Goal: Navigation & Orientation: Find specific page/section

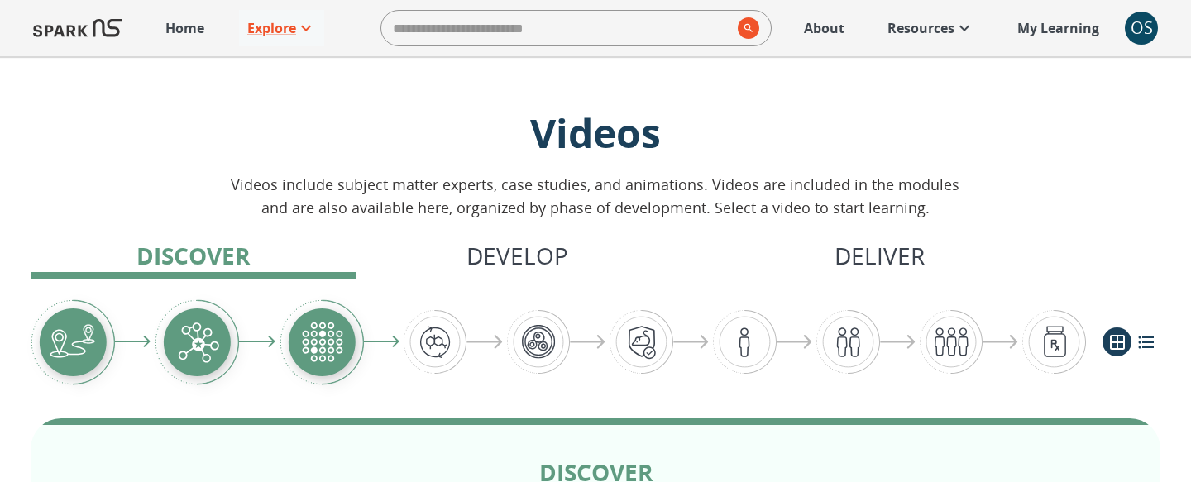
click at [818, 42] on link "About" at bounding box center [824, 28] width 57 height 36
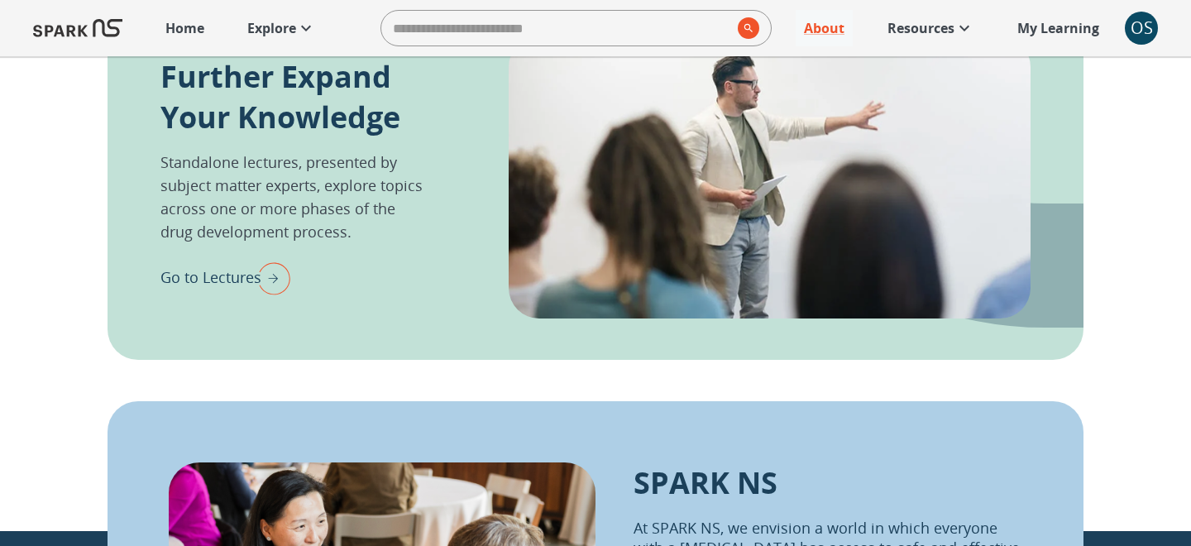
scroll to position [1575, 0]
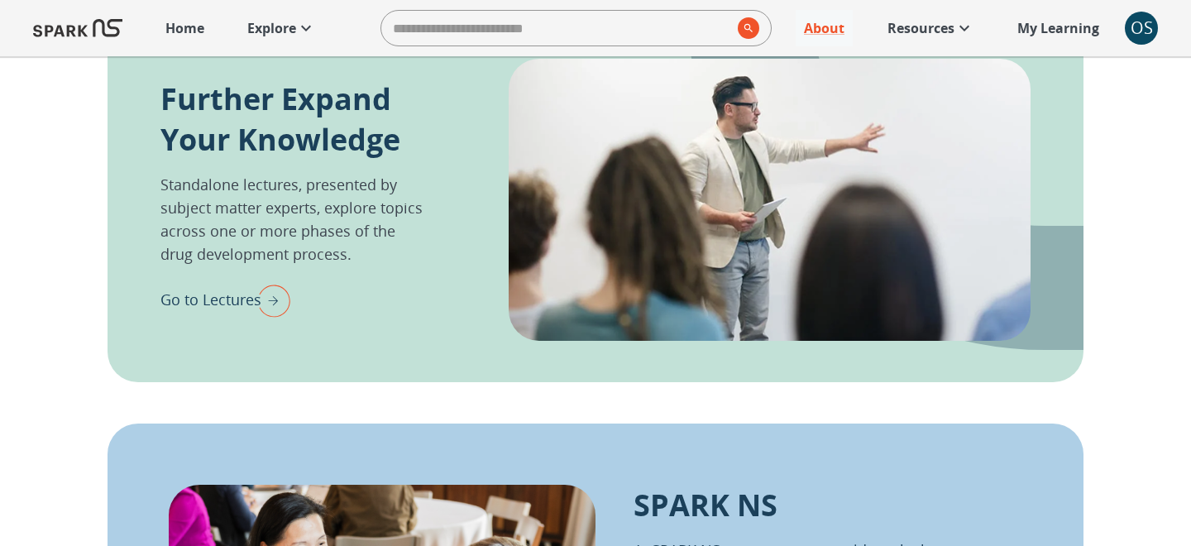
click at [304, 96] on p "Further Expand Your Knowledge" at bounding box center [293, 119] width 266 height 81
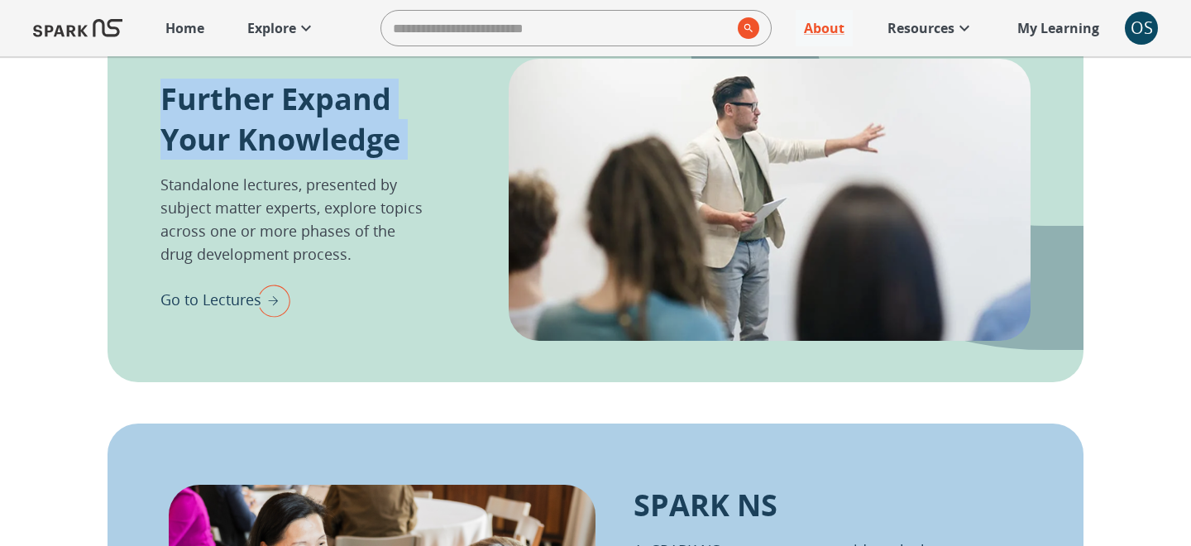
click at [304, 96] on p "Further Expand Your Knowledge" at bounding box center [293, 119] width 266 height 81
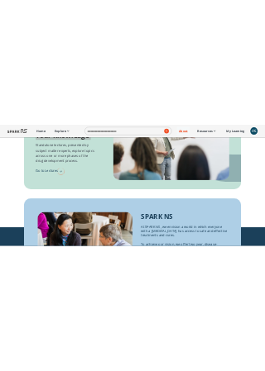
scroll to position [1669, 0]
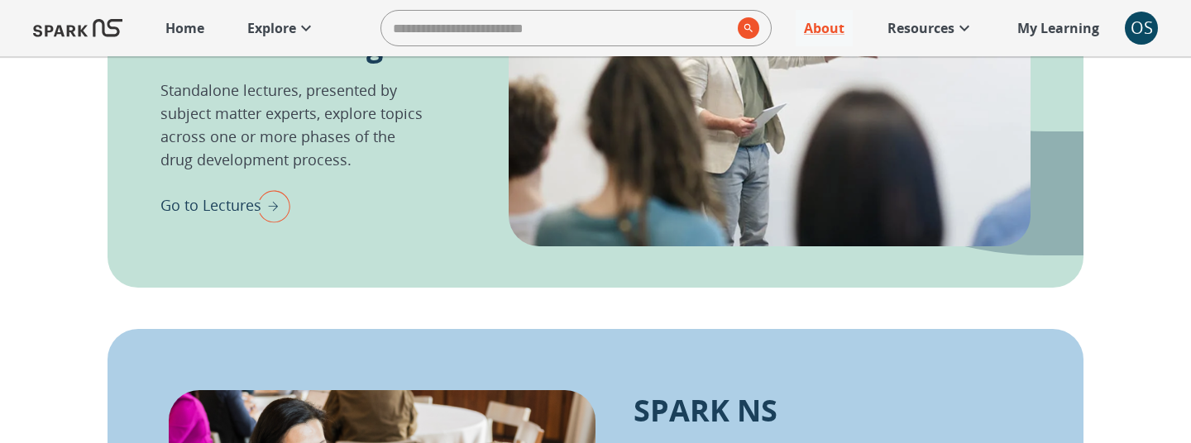
click at [725, 403] on p "SPARK NS" at bounding box center [706, 410] width 144 height 41
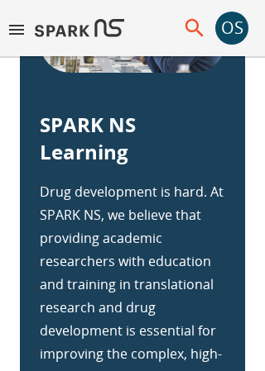
scroll to position [754, 0]
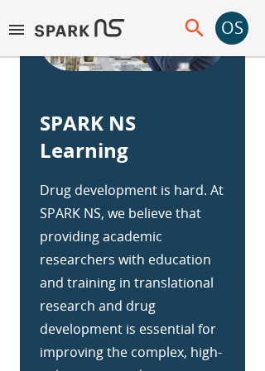
click at [58, 124] on p "SPARK NS Learning" at bounding box center [132, 136] width 185 height 55
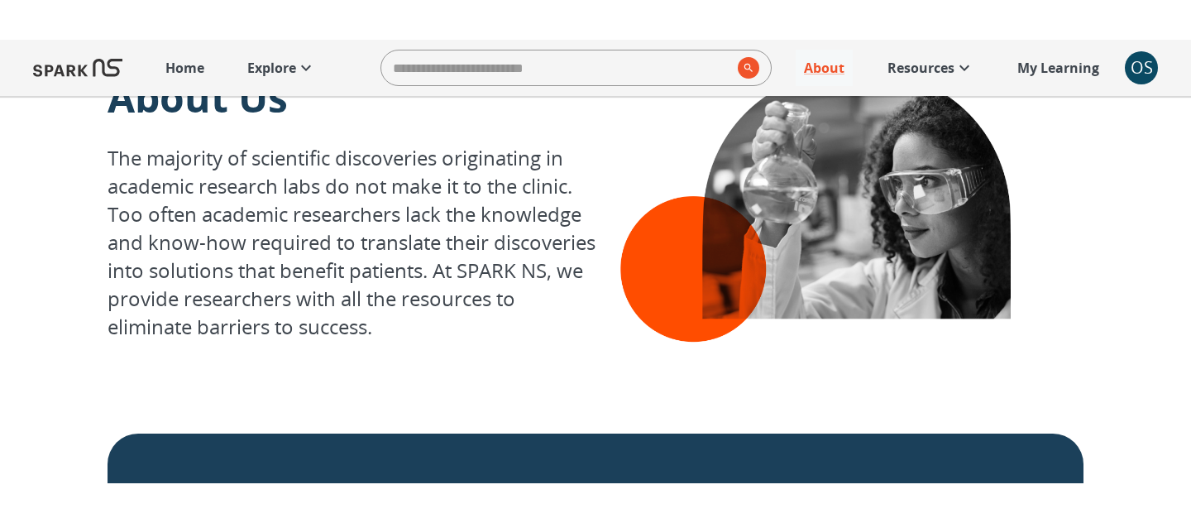
scroll to position [0, 0]
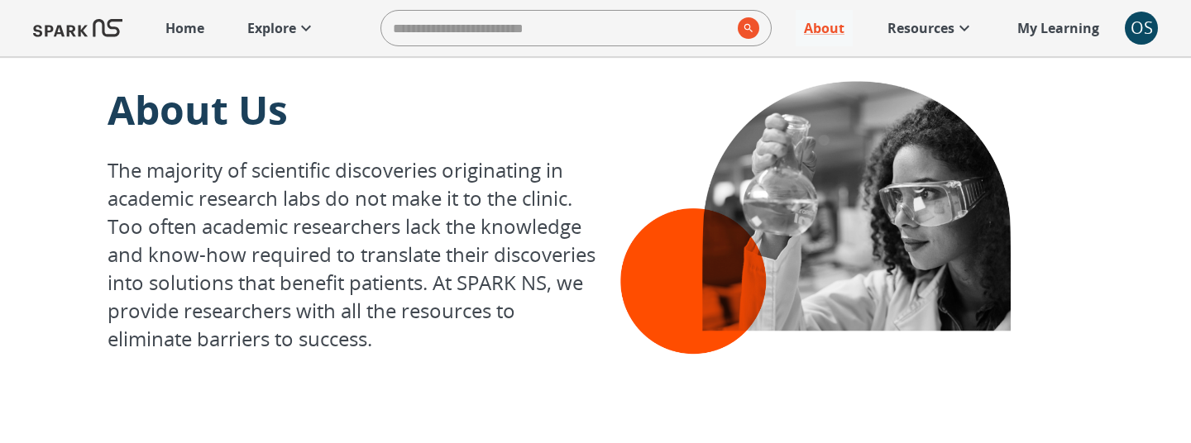
click at [310, 33] on icon at bounding box center [306, 28] width 20 height 20
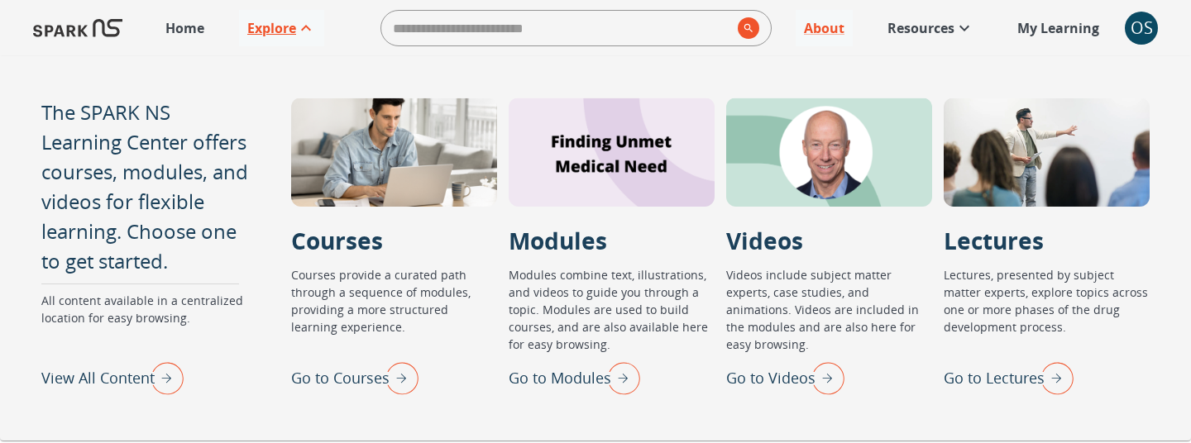
click at [994, 379] on p "Go to Lectures" at bounding box center [994, 378] width 101 height 22
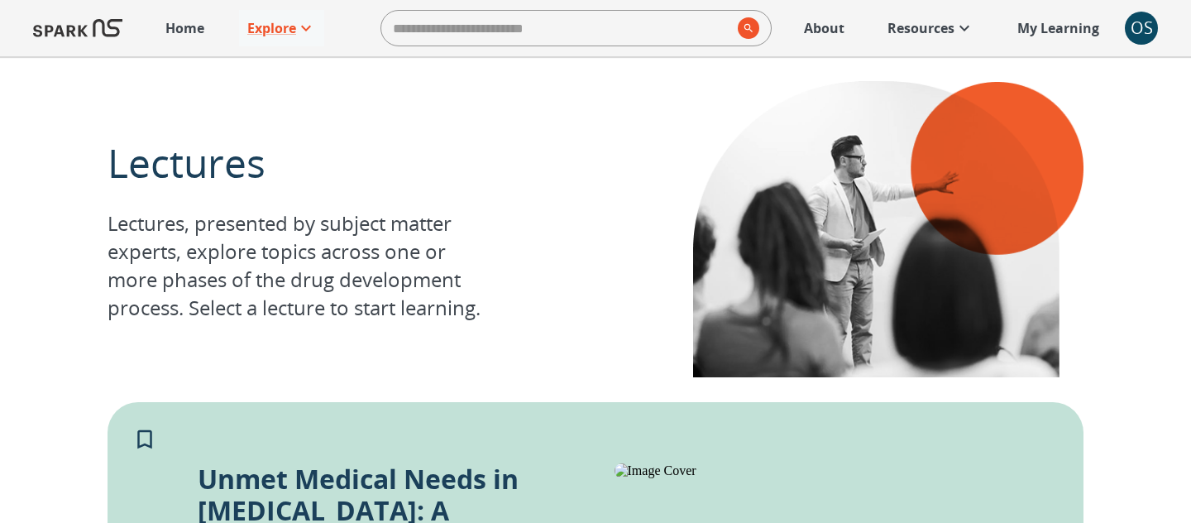
click at [820, 39] on link "About" at bounding box center [824, 28] width 57 height 36
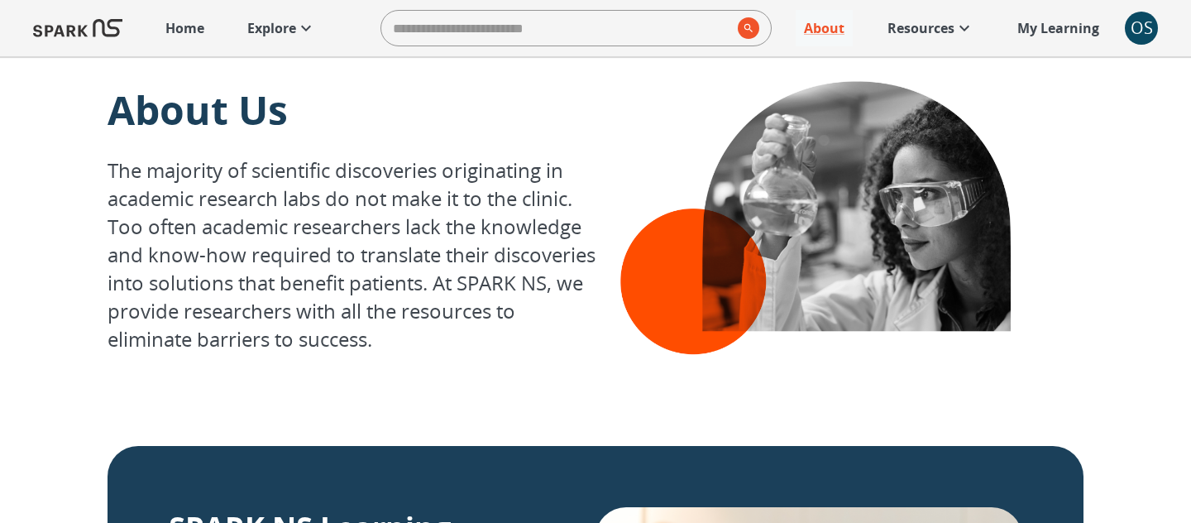
click at [199, 36] on p "Home" at bounding box center [184, 28] width 39 height 20
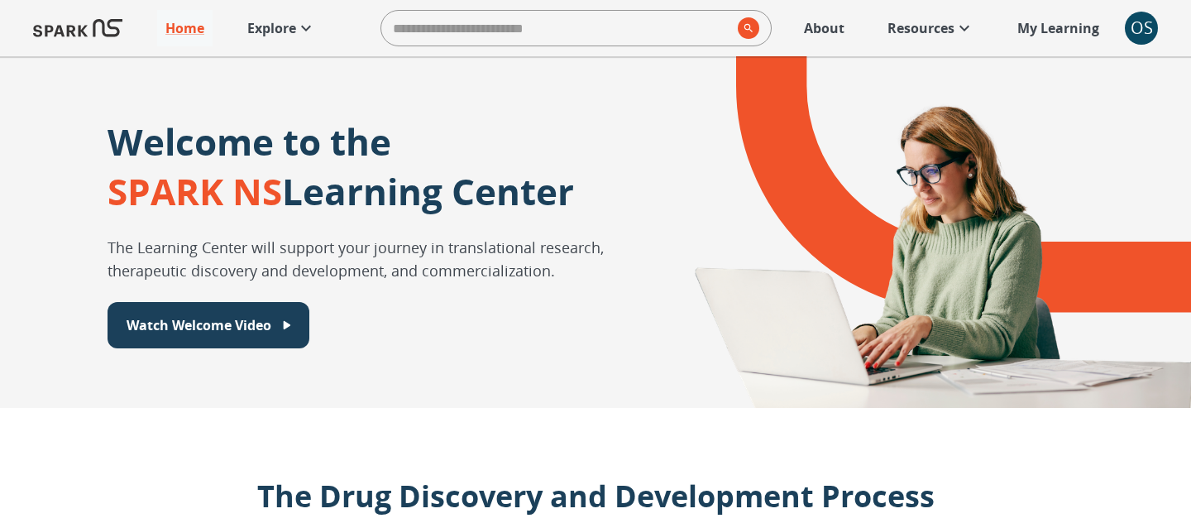
click at [1150, 35] on div "OS" at bounding box center [1141, 28] width 33 height 33
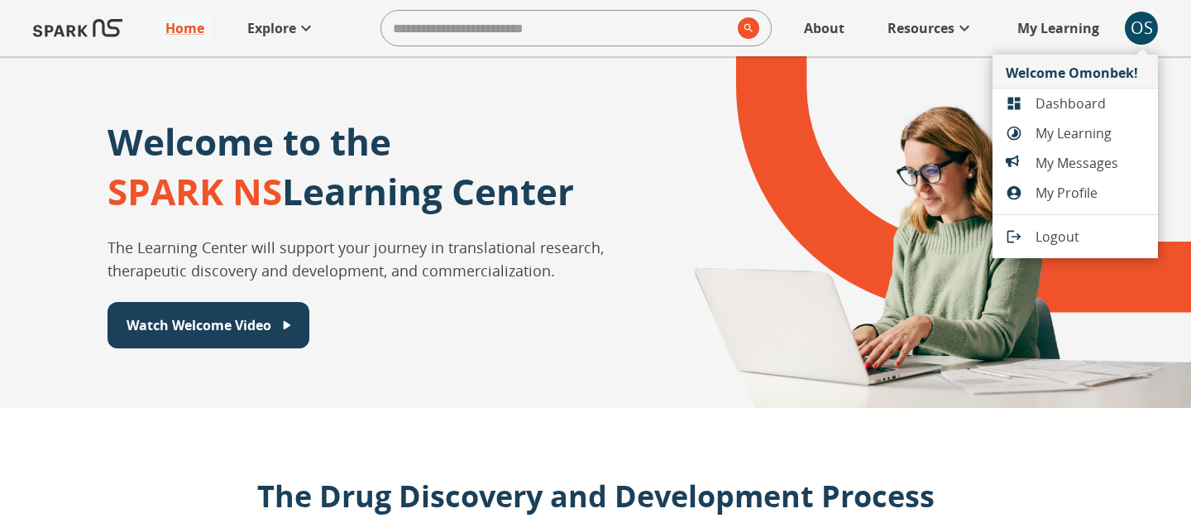
click at [1060, 108] on span "Dashboard" at bounding box center [1090, 103] width 109 height 20
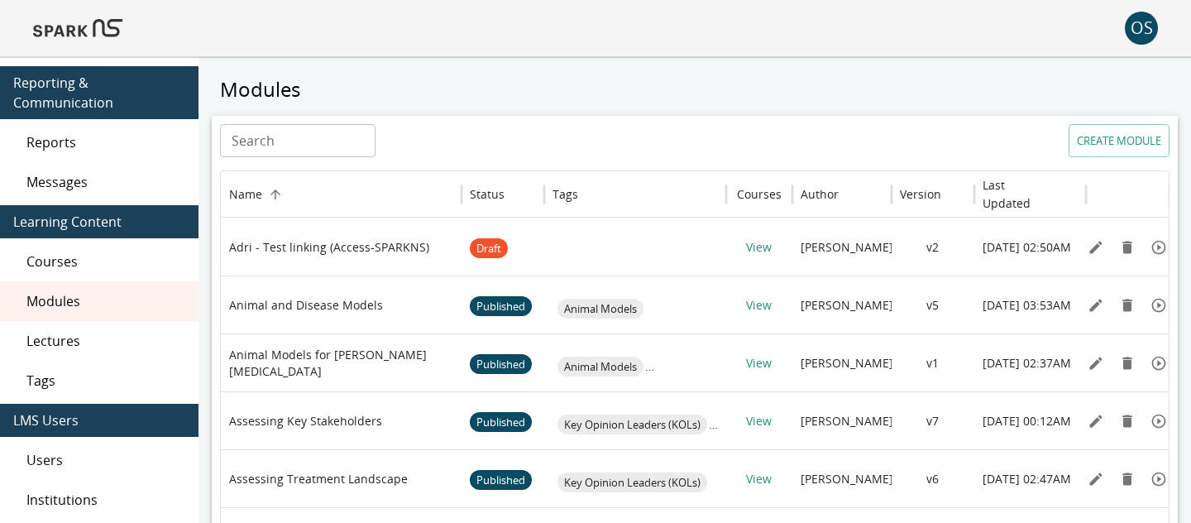
click at [84, 192] on div "Messages" at bounding box center [99, 182] width 199 height 40
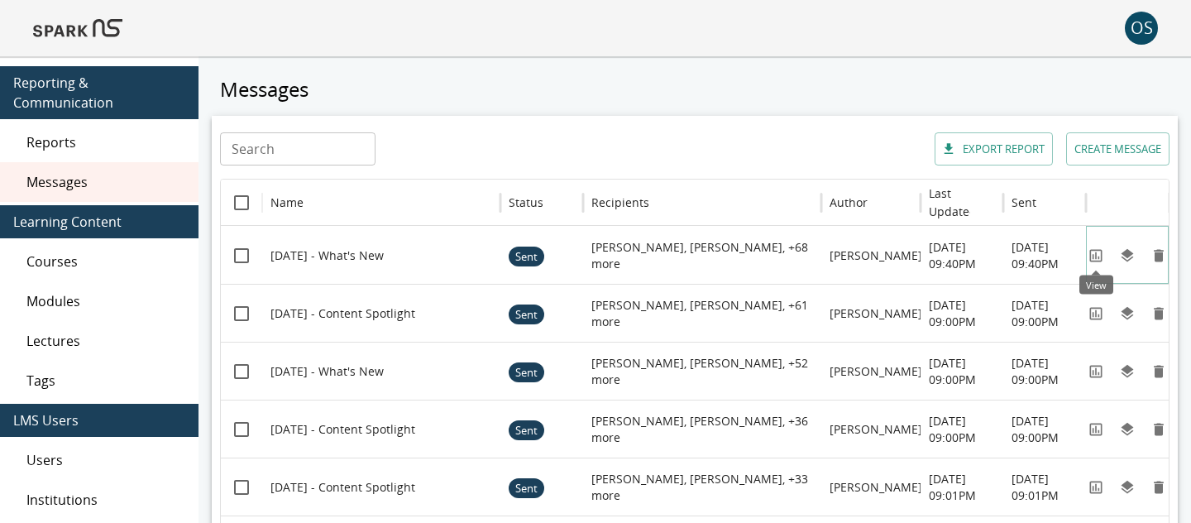
click at [1091, 261] on icon "View" at bounding box center [1096, 255] width 17 height 17
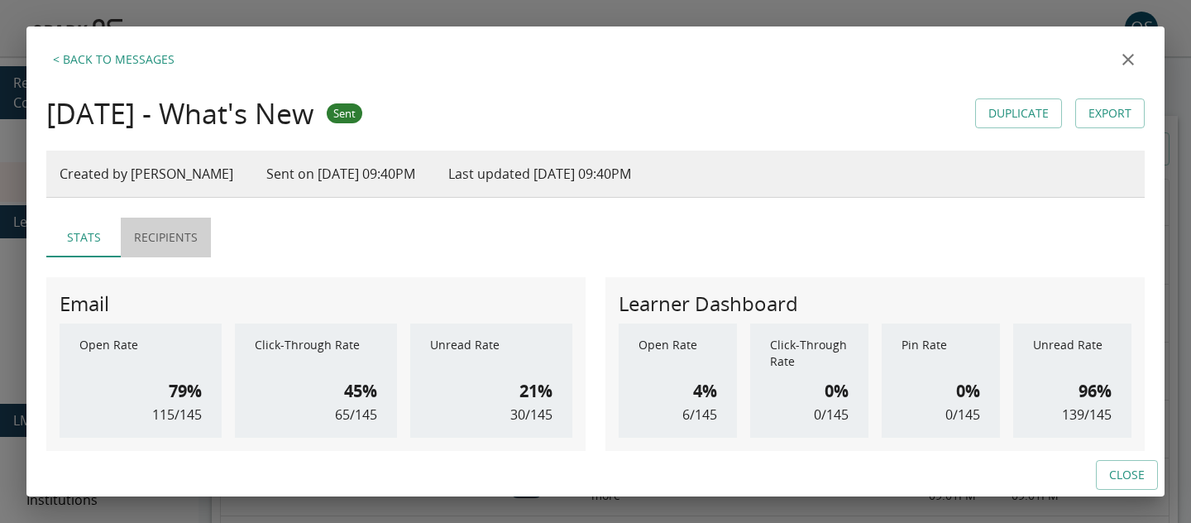
click at [167, 230] on button "Recipients" at bounding box center [166, 238] width 90 height 40
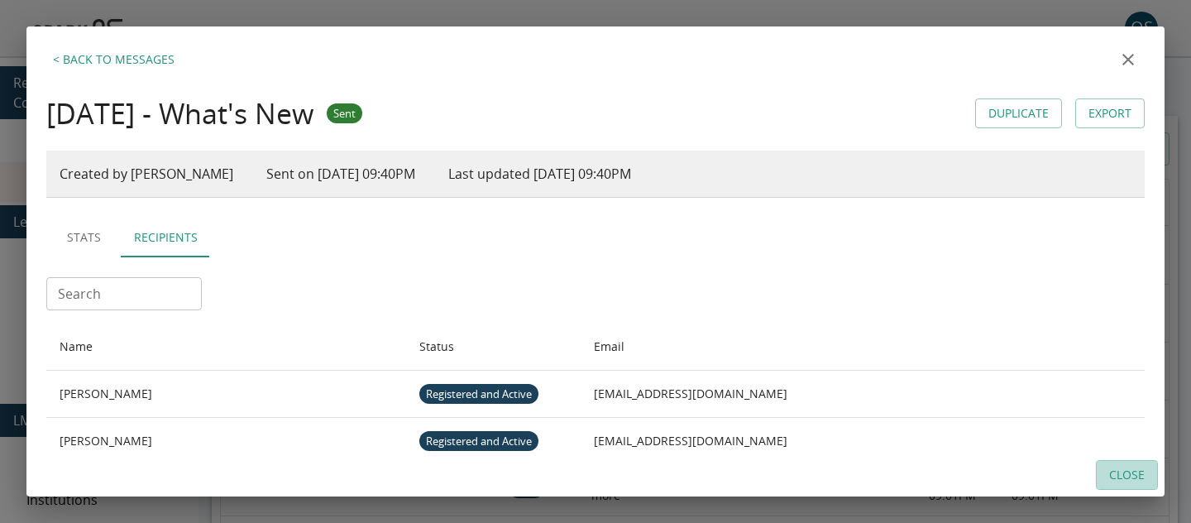
click at [1106, 474] on button "Close" at bounding box center [1127, 475] width 62 height 31
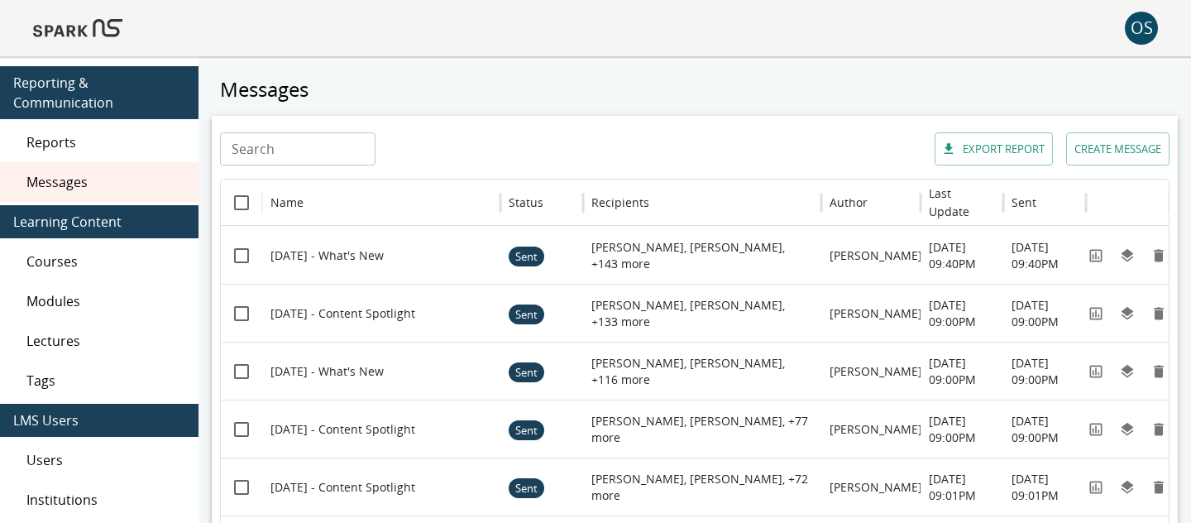
click at [112, 37] on img at bounding box center [77, 28] width 89 height 40
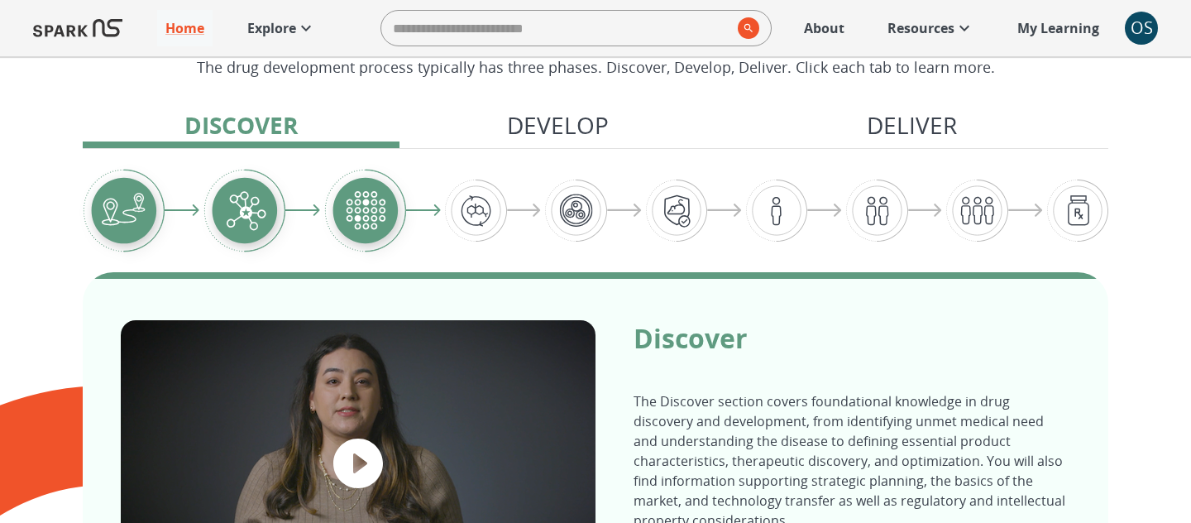
scroll to position [487, 0]
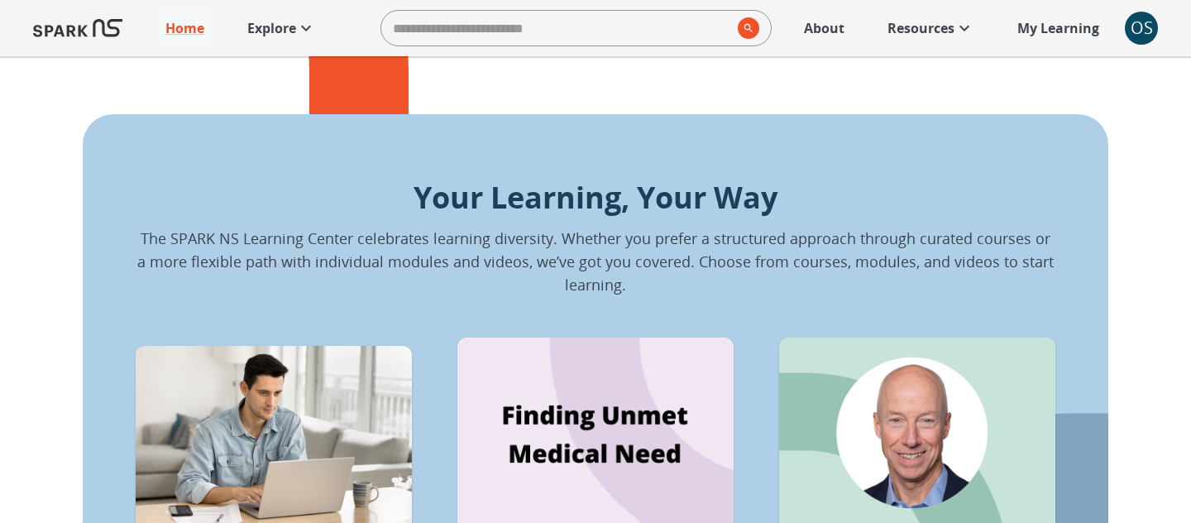
scroll to position [1079, 0]
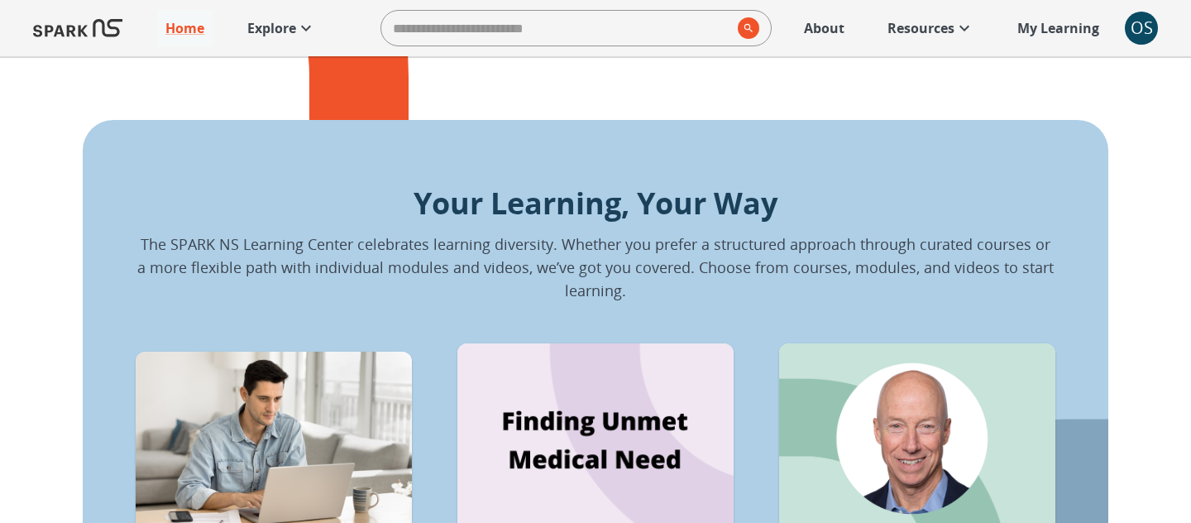
click at [277, 35] on p "Explore" at bounding box center [271, 28] width 49 height 20
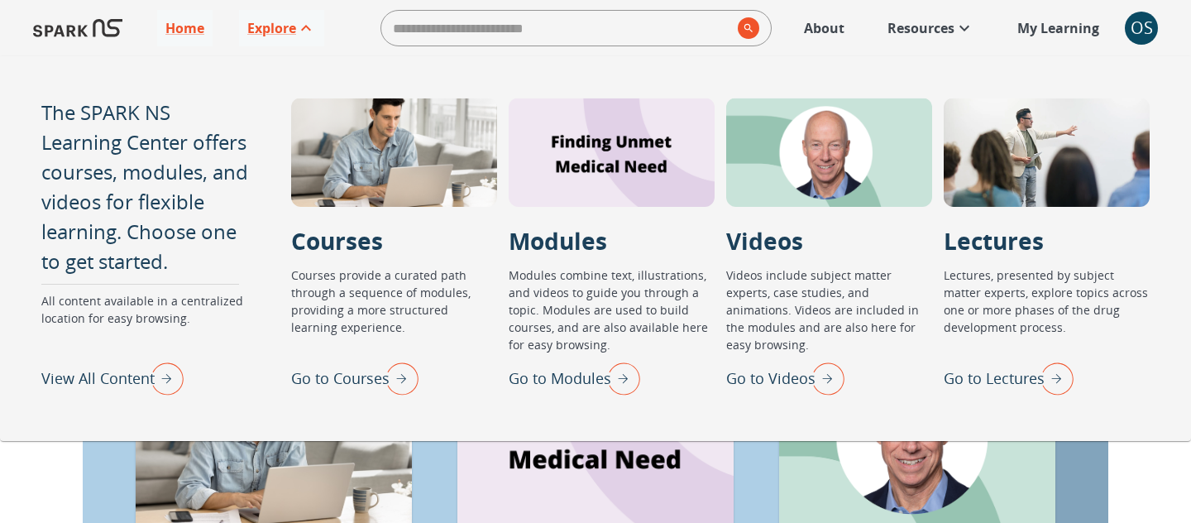
click at [966, 388] on p "Go to Lectures" at bounding box center [994, 378] width 101 height 22
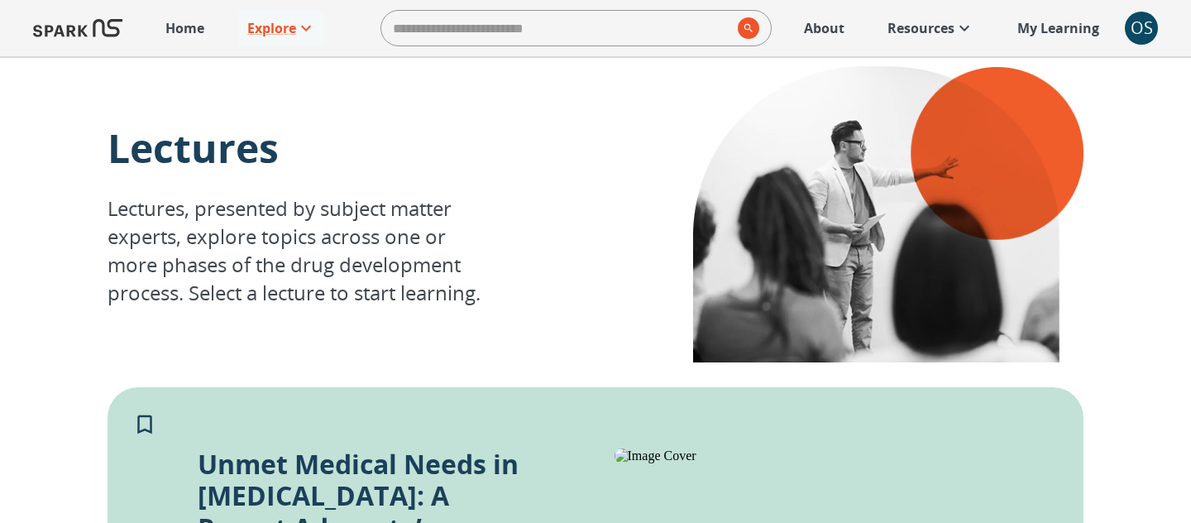
scroll to position [17, 0]
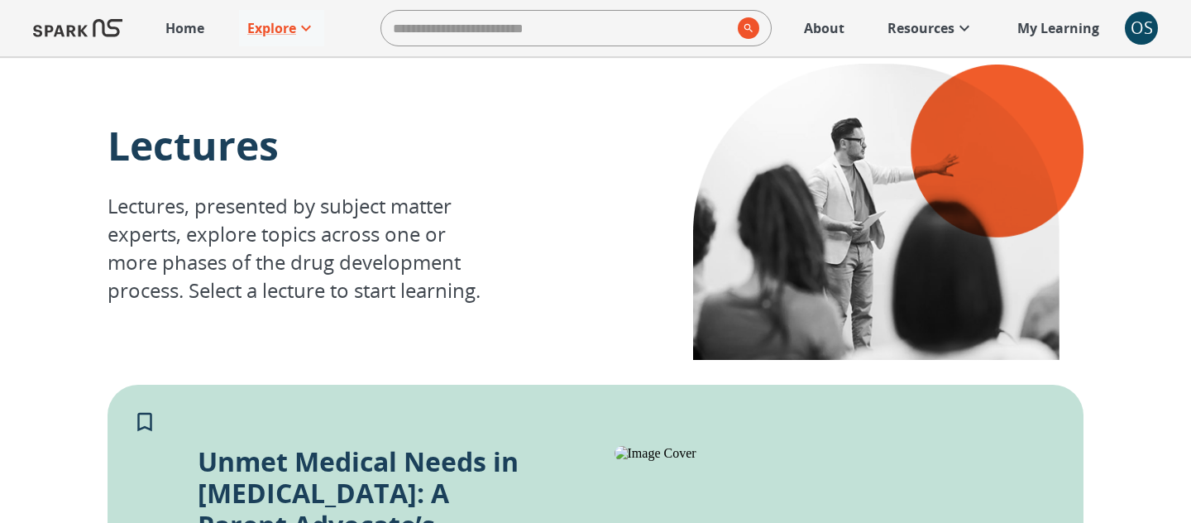
click at [819, 39] on link "About" at bounding box center [824, 28] width 57 height 36
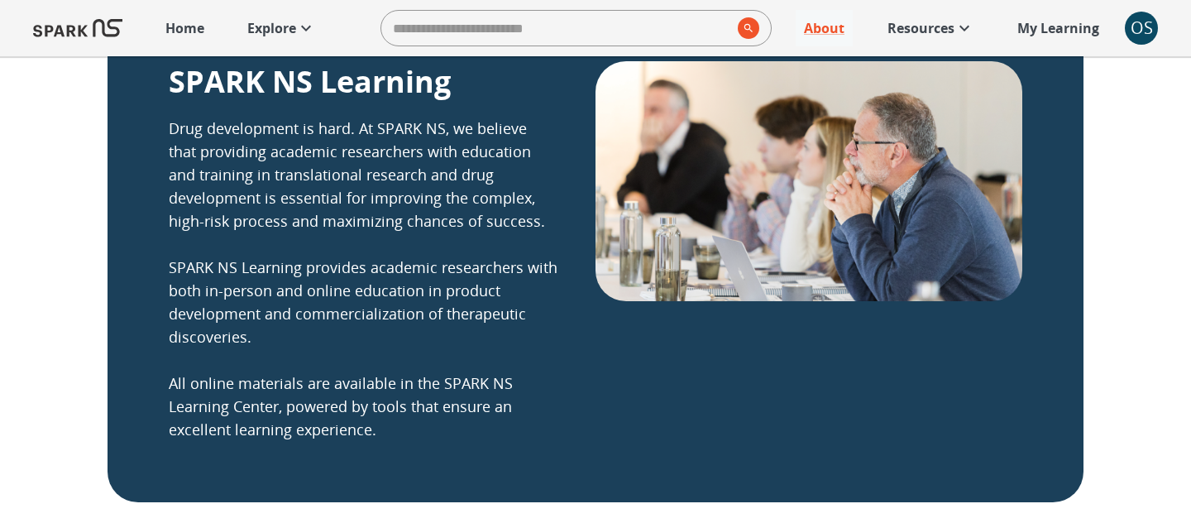
scroll to position [405, 0]
